Goal: Find specific page/section: Find specific page/section

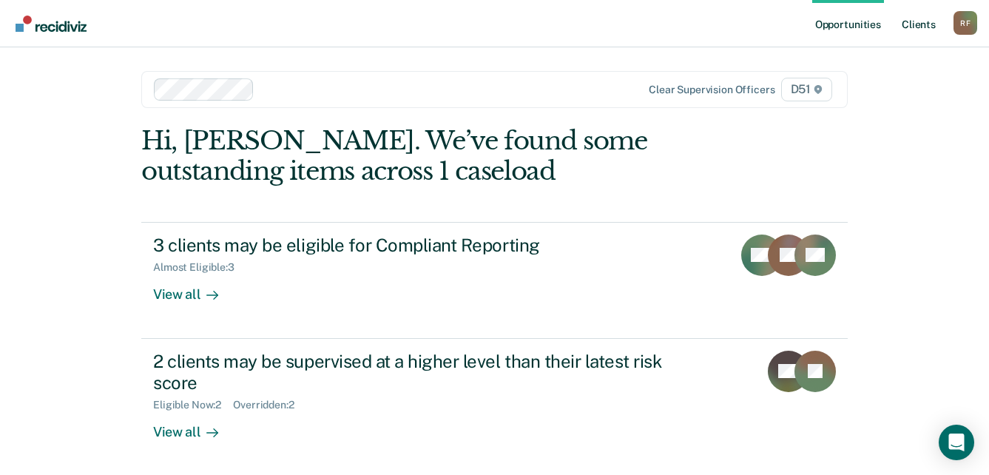
click at [915, 27] on link "Client s" at bounding box center [918, 23] width 40 height 47
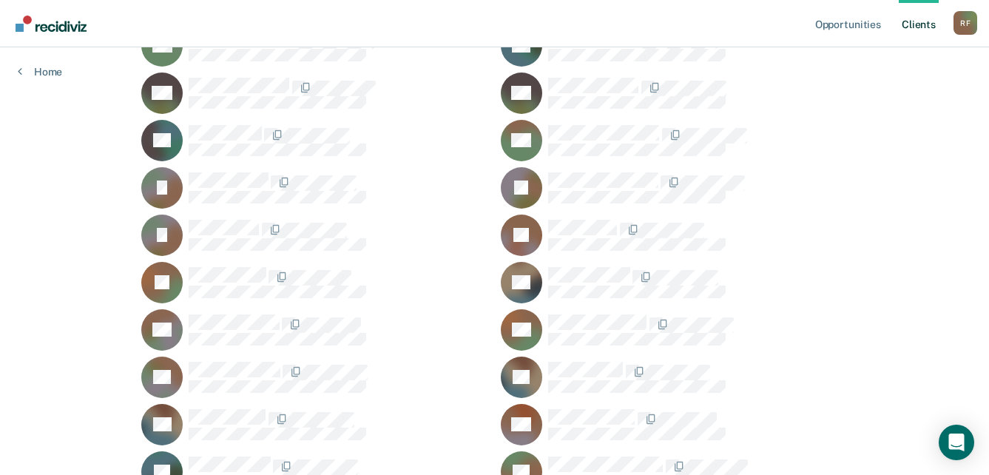
scroll to position [887, 0]
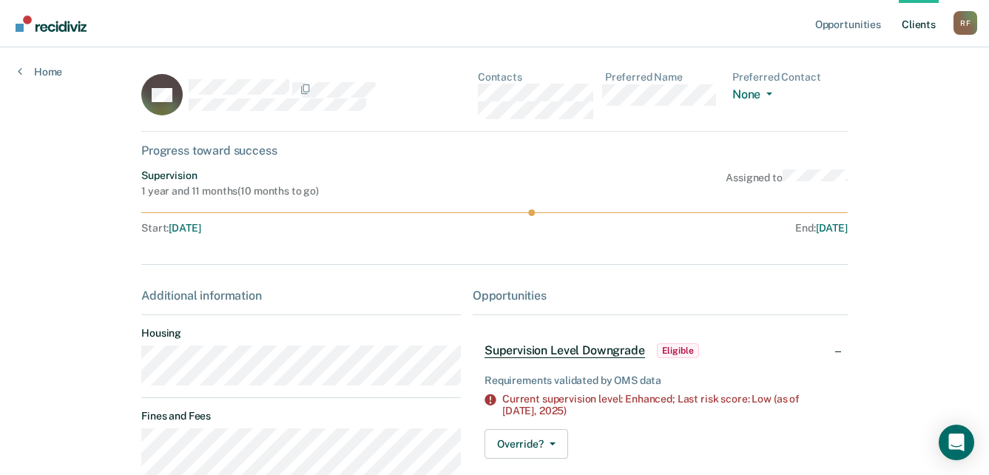
click at [481, 98] on div "KH Contacts Preferred Name Preferred Contact None Call Text Email None" at bounding box center [494, 101] width 706 height 61
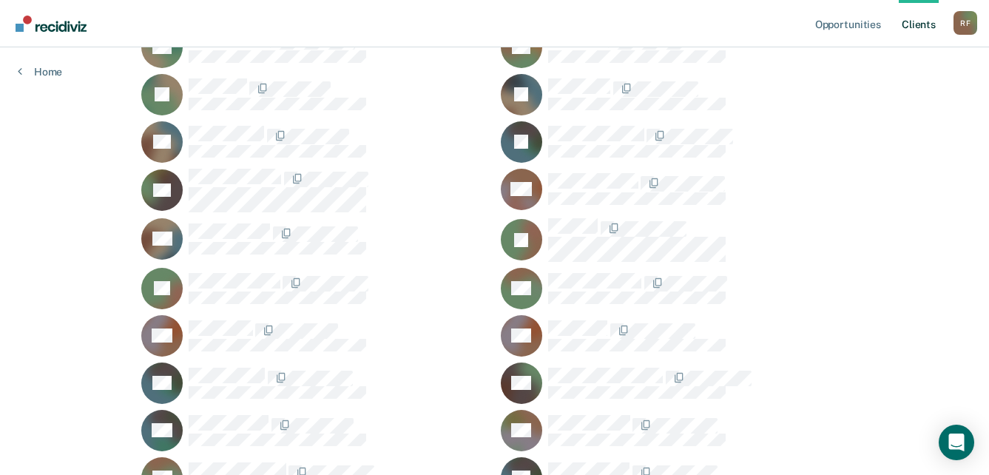
scroll to position [518, 0]
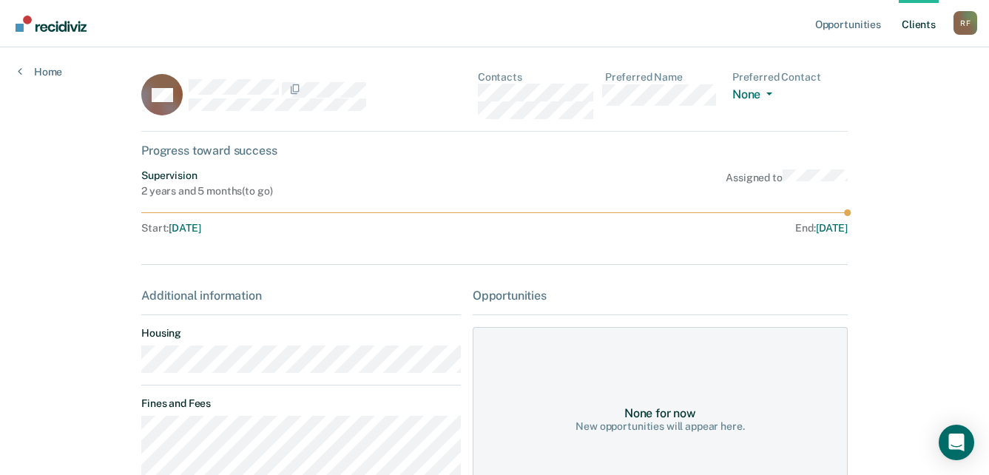
click at [479, 95] on div "WF Contacts Preferred Name Preferred Contact None Call Text Email None" at bounding box center [494, 101] width 706 height 61
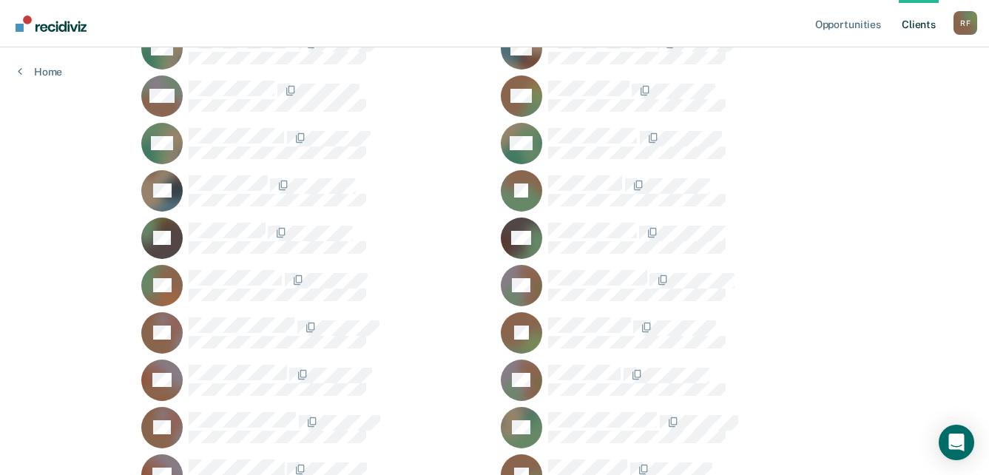
scroll to position [1553, 0]
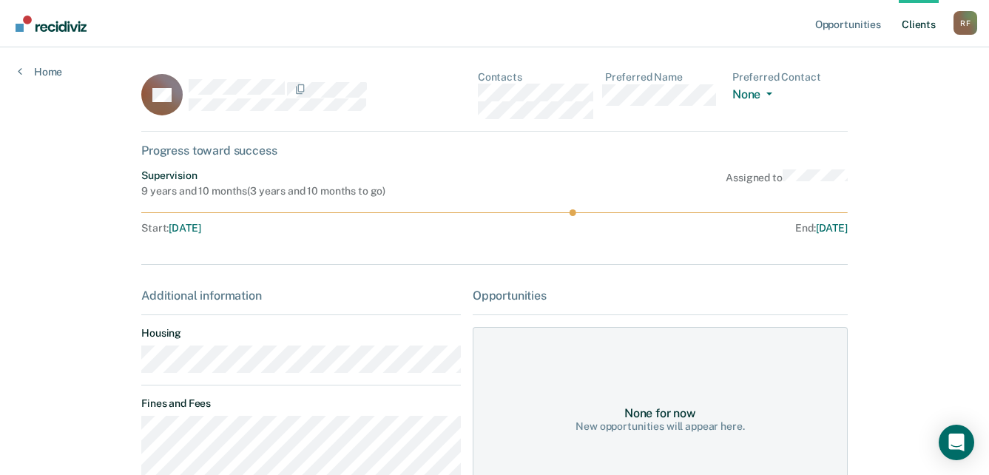
click at [476, 97] on div "DS Contacts Preferred Name Preferred Contact None Call Text Email None" at bounding box center [494, 101] width 706 height 61
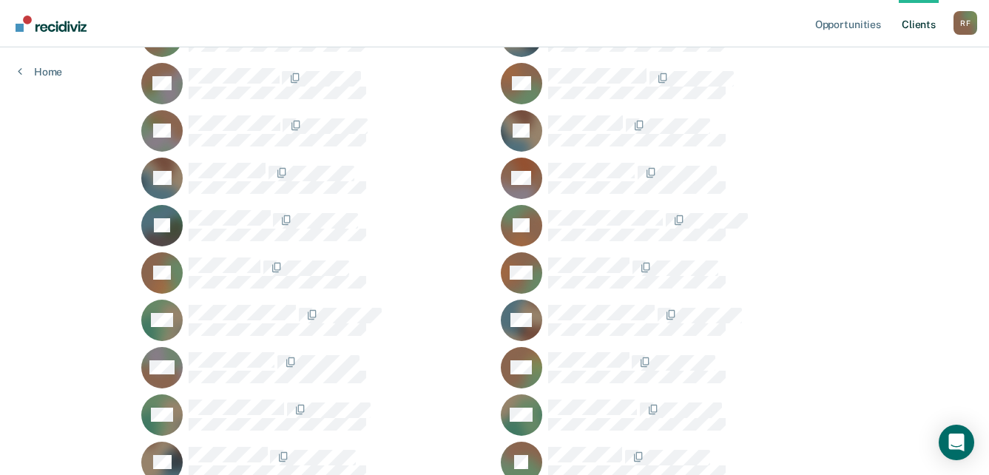
scroll to position [1183, 0]
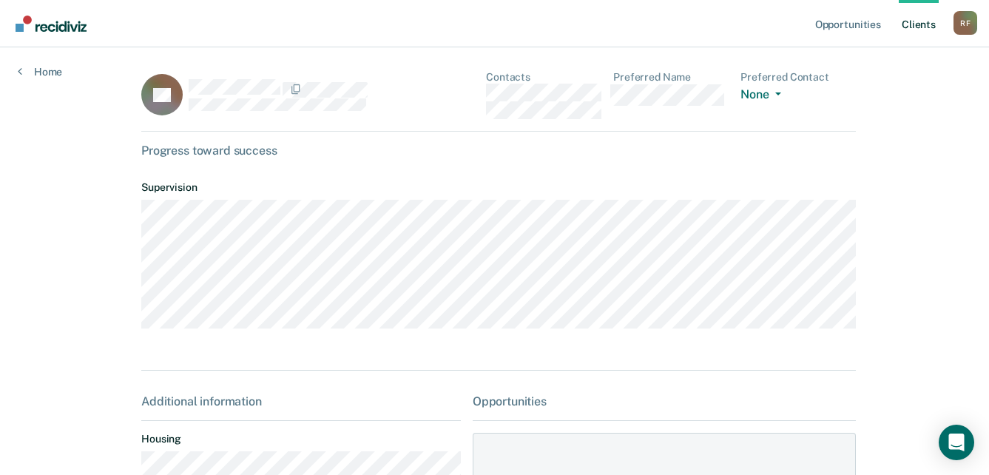
click at [475, 92] on div "DL Contacts Preferred Name Preferred Contact None Call Text Email None" at bounding box center [498, 101] width 714 height 61
click at [559, 190] on dt "Supervision" at bounding box center [498, 187] width 714 height 13
